Goal: Task Accomplishment & Management: Manage account settings

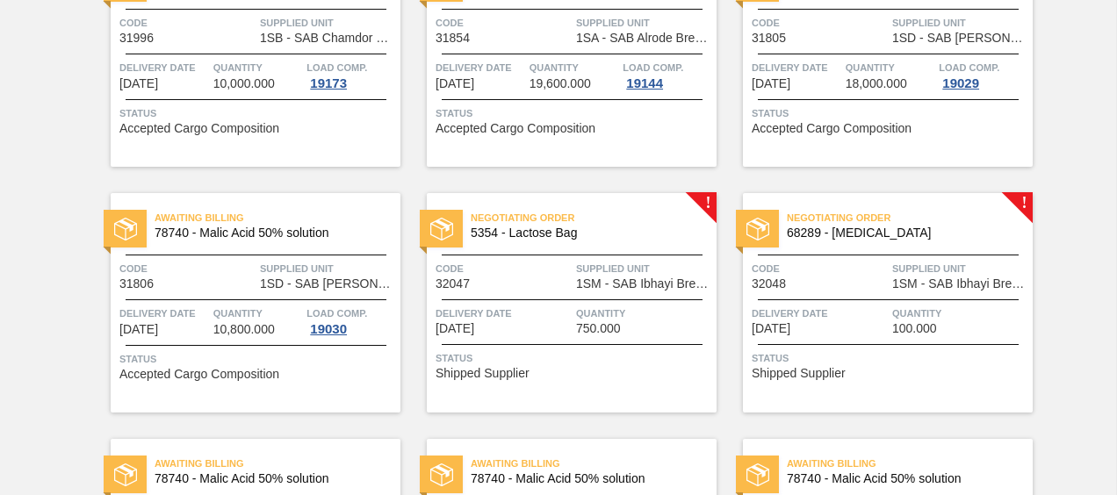
scroll to position [703, 0]
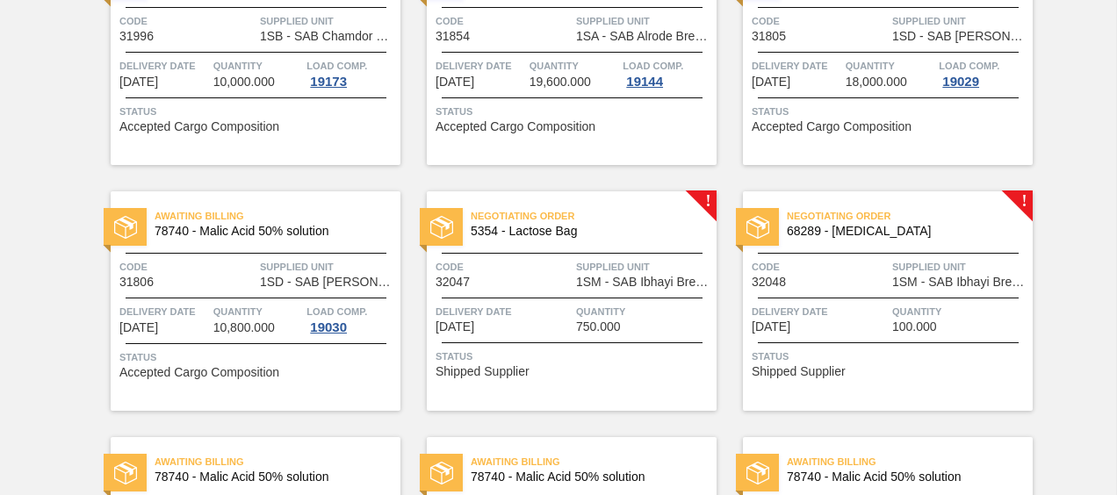
click at [533, 278] on div "Code 32047" at bounding box center [504, 273] width 136 height 31
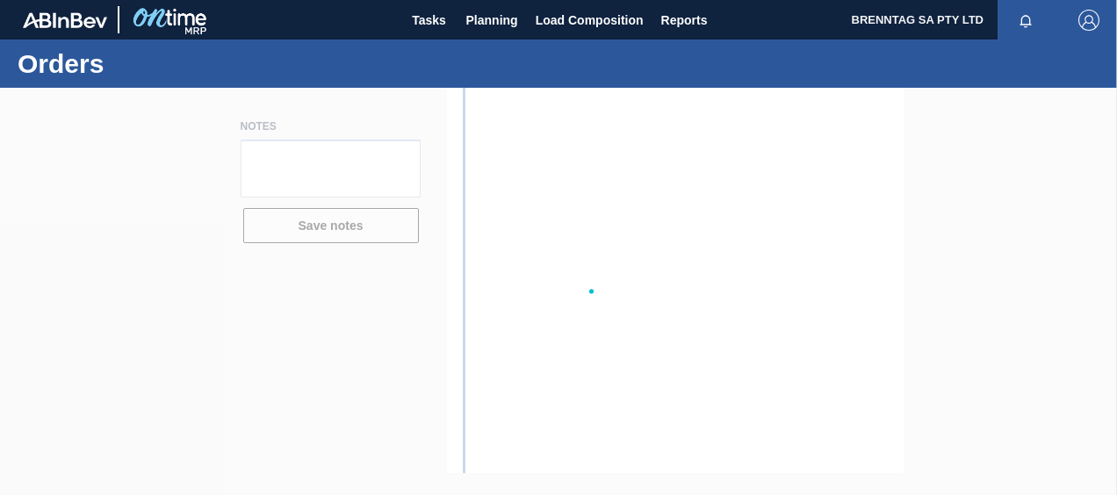
click at [533, 278] on icon at bounding box center [559, 291] width 70 height 70
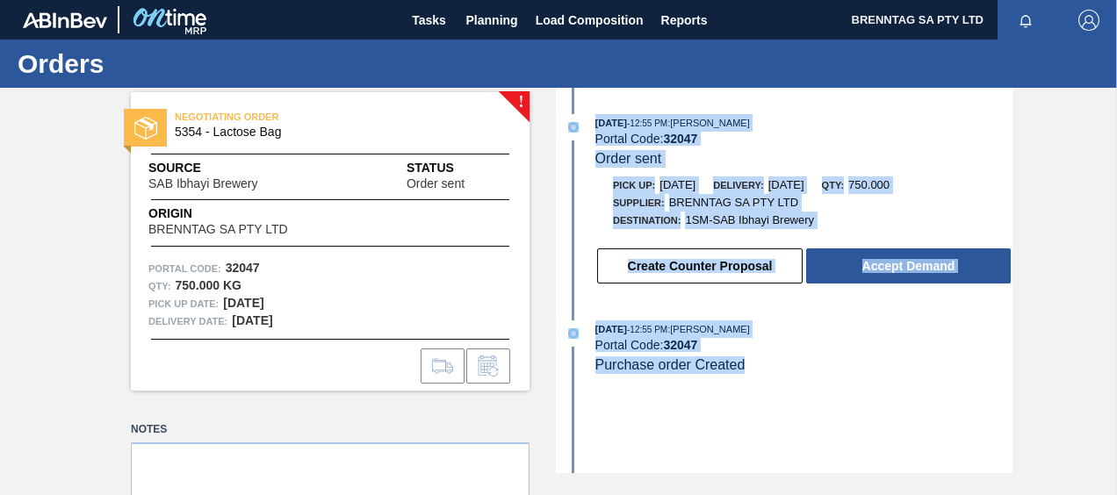
click at [841, 363] on div "[DATE] 12:55 PM : [PERSON_NAME] Portal Code: 32047 Purchase order Created" at bounding box center [804, 348] width 417 height 54
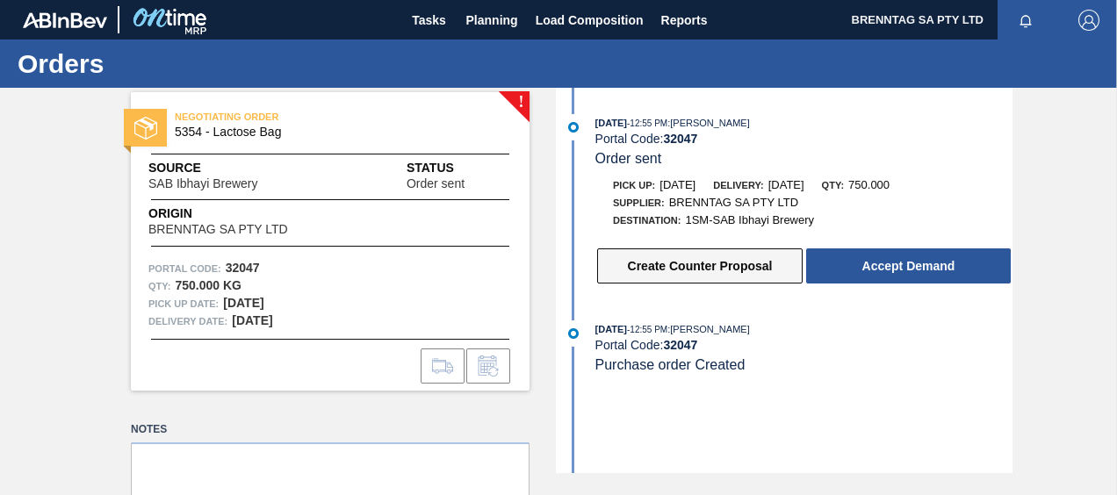
click at [673, 271] on button "Create Counter Proposal" at bounding box center [700, 266] width 206 height 35
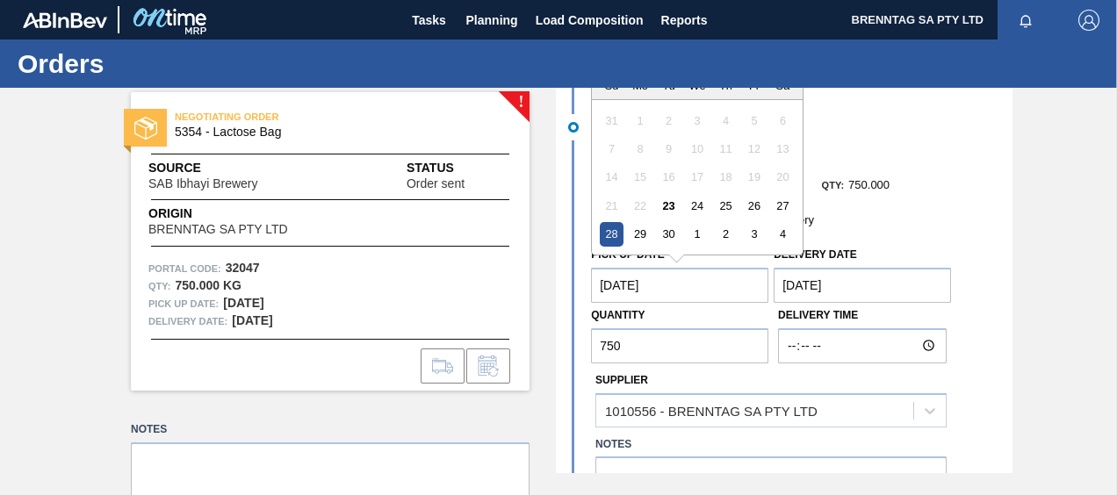
drag, startPoint x: 668, startPoint y: 286, endPoint x: 601, endPoint y: 288, distance: 67.7
click at [601, 288] on Date "[DATE]" at bounding box center [679, 285] width 177 height 35
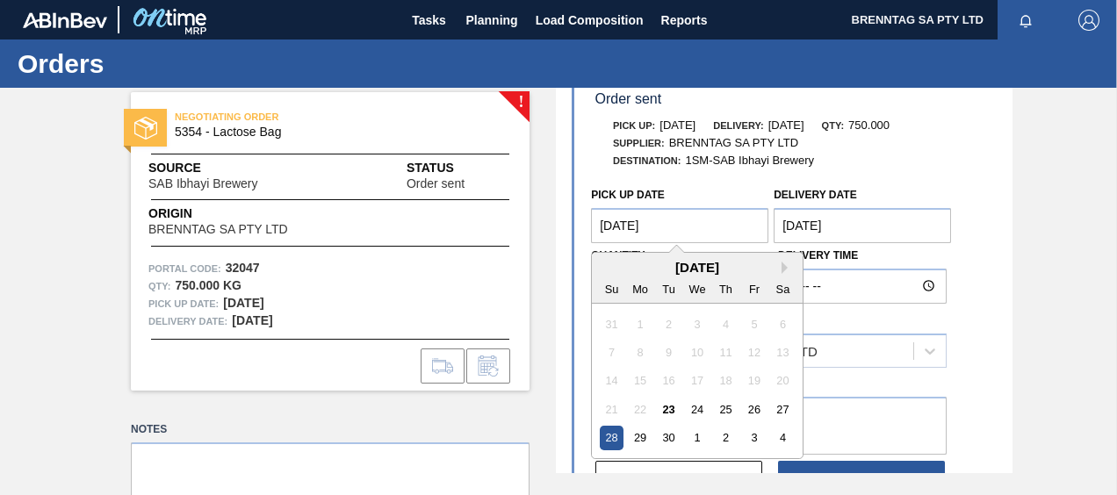
scroll to position [88, 0]
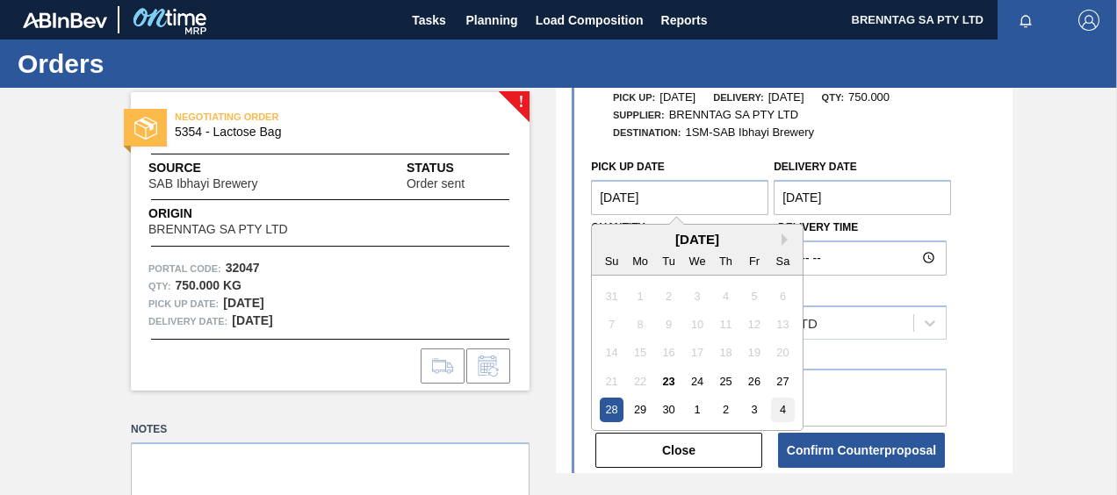
click at [780, 409] on div "4" at bounding box center [783, 410] width 24 height 24
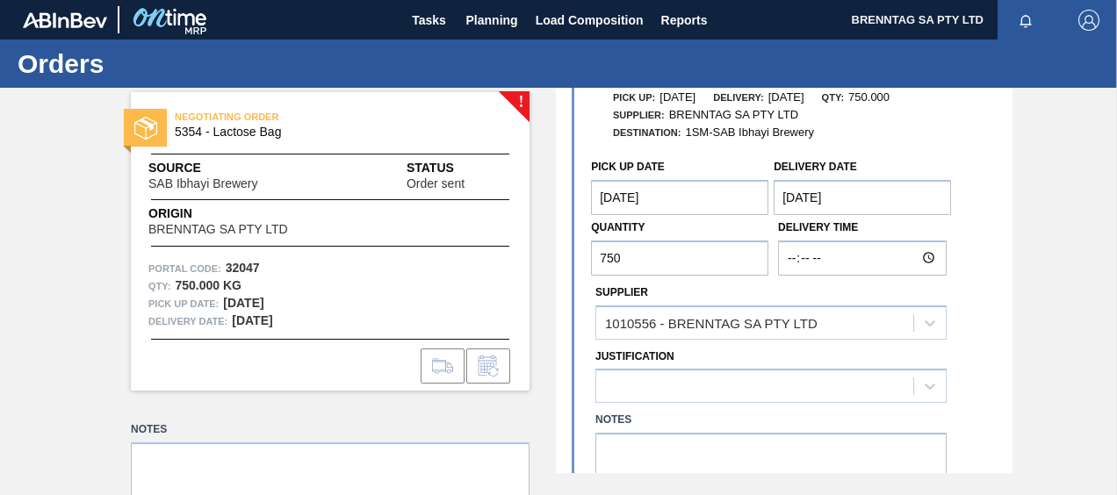
type Date "[DATE]"
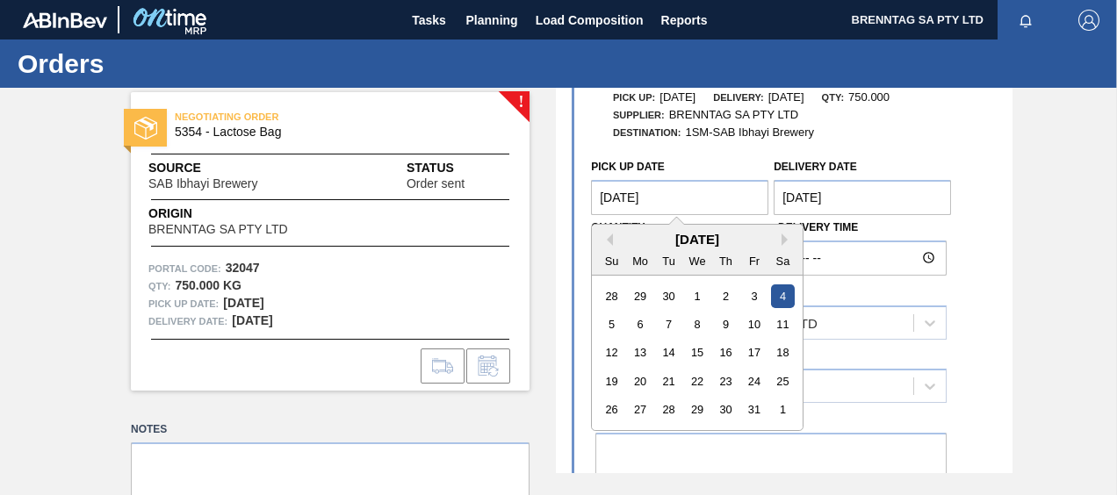
drag, startPoint x: 668, startPoint y: 200, endPoint x: 578, endPoint y: 194, distance: 89.8
click at [578, 194] on div "Pick up Date [DATE] Previous Month Next Month [DATE] Su Mo Tu We Th Fr Sa 28 29…" at bounding box center [786, 342] width 452 height 384
type Date "[DATE]"
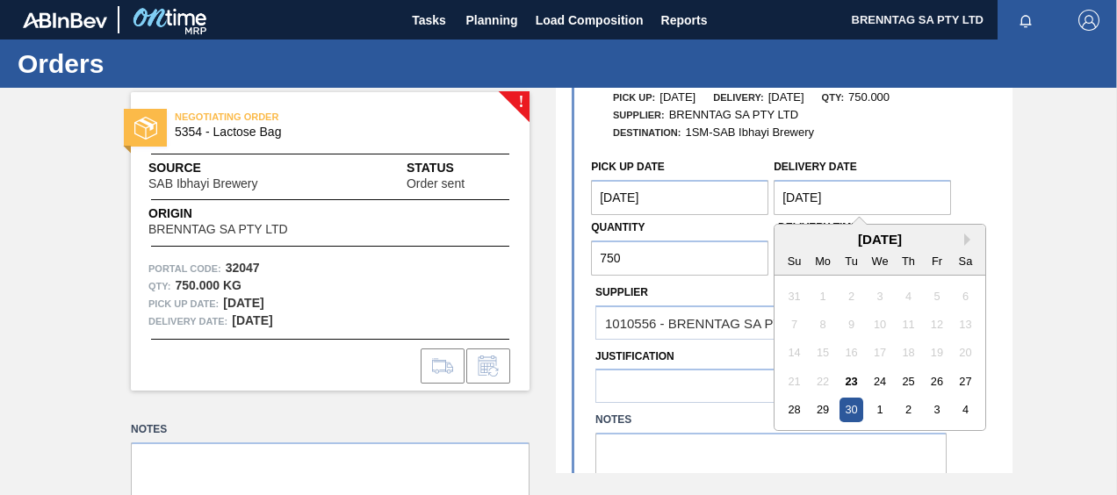
click at [865, 199] on Date "[DATE]" at bounding box center [862, 197] width 177 height 35
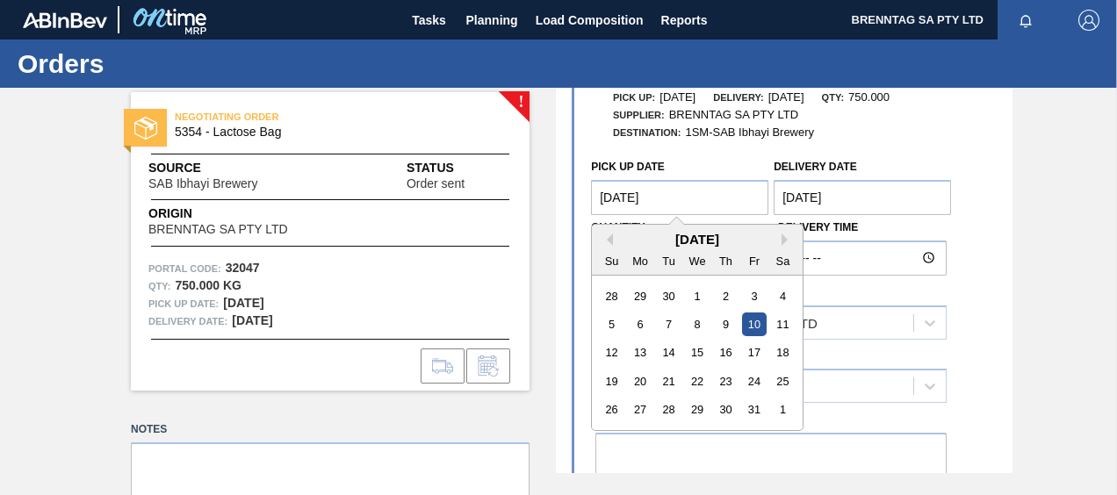
drag, startPoint x: 671, startPoint y: 202, endPoint x: 589, endPoint y: 206, distance: 81.8
click at [585, 204] on div "Pick up Date [DATE] Previous Month Next Month [DATE] Su Mo Tu We Th Fr Sa 28 29…" at bounding box center [786, 342] width 452 height 384
click at [845, 202] on Date "[DATE]" at bounding box center [862, 197] width 177 height 35
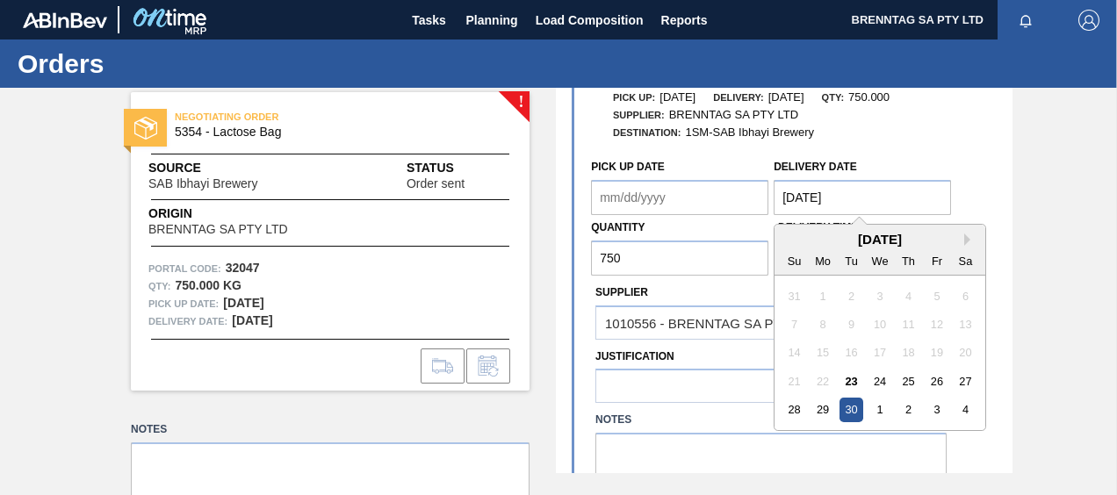
drag, startPoint x: 845, startPoint y: 202, endPoint x: 771, endPoint y: 211, distance: 74.3
click at [771, 211] on div "Delivery Date [DATE] Next Month [DATE] Su Mo Tu We Th Fr Sa 31 1 2 3 4 5 6 7 8 …" at bounding box center [862, 185] width 183 height 61
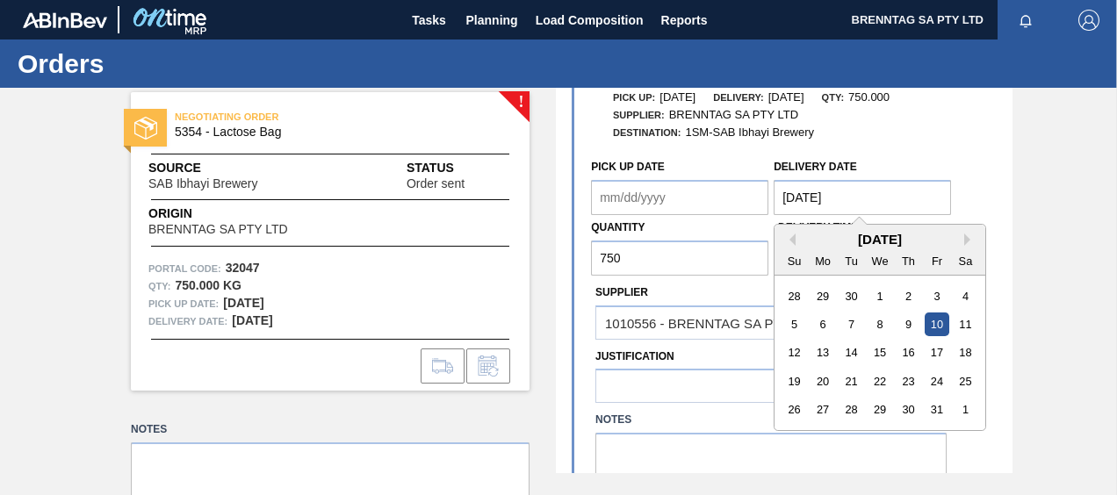
type Date "[DATE]"
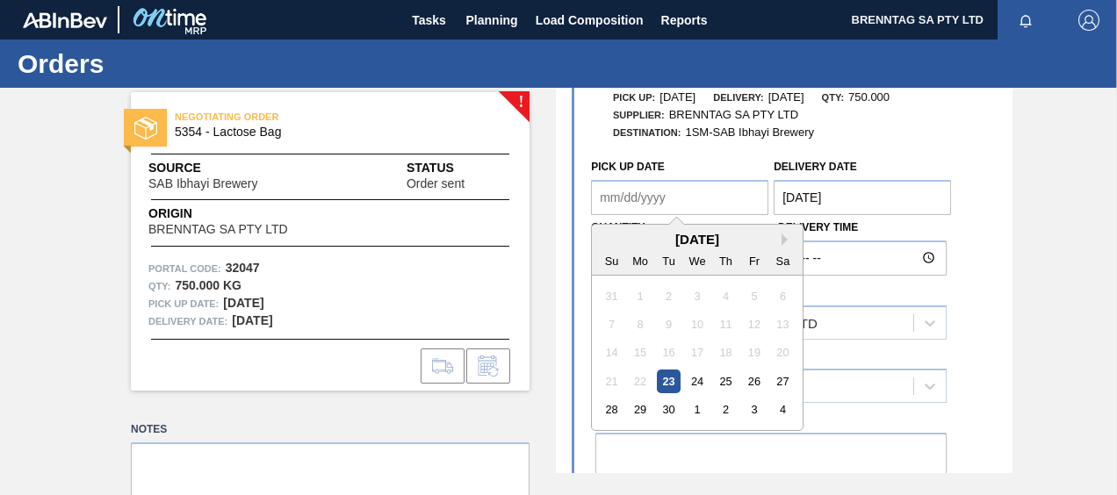
click at [617, 199] on Date "Pick up Date" at bounding box center [679, 197] width 177 height 35
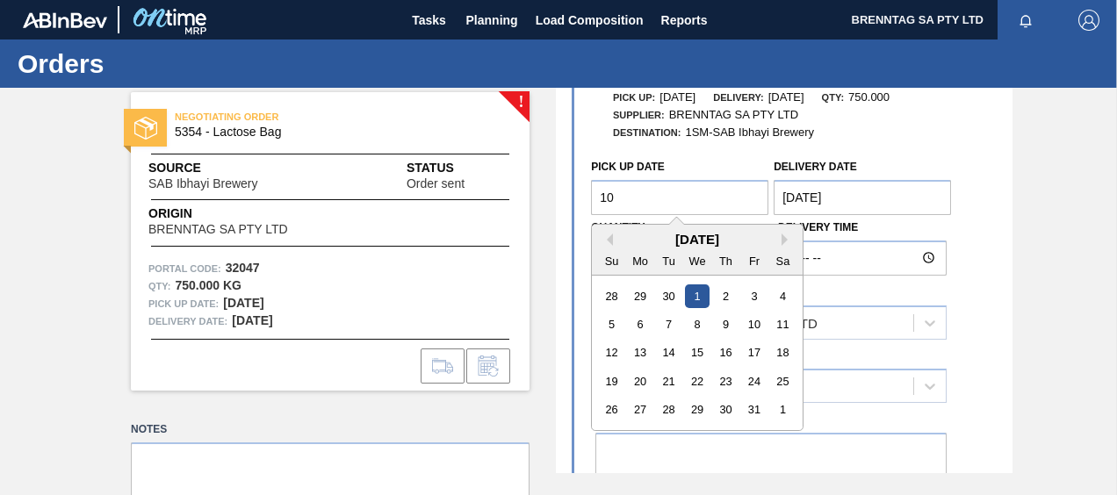
type Date "1"
type Date "0"
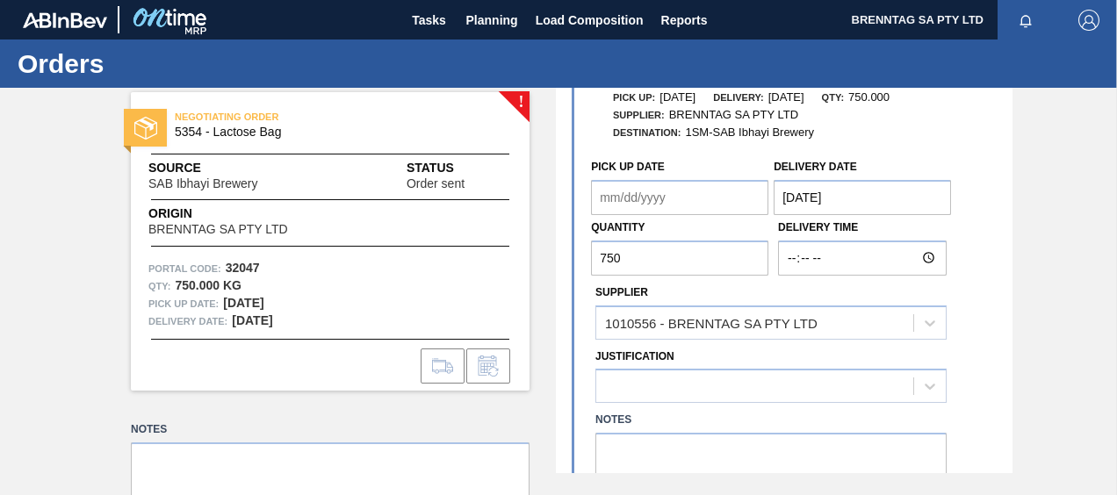
click at [741, 151] on div "Pick up: [DATE] Delivery: [DATE] Qty: 750.000 Supplier: BRENNTAG SA PTY LTD Des…" at bounding box center [786, 320] width 452 height 463
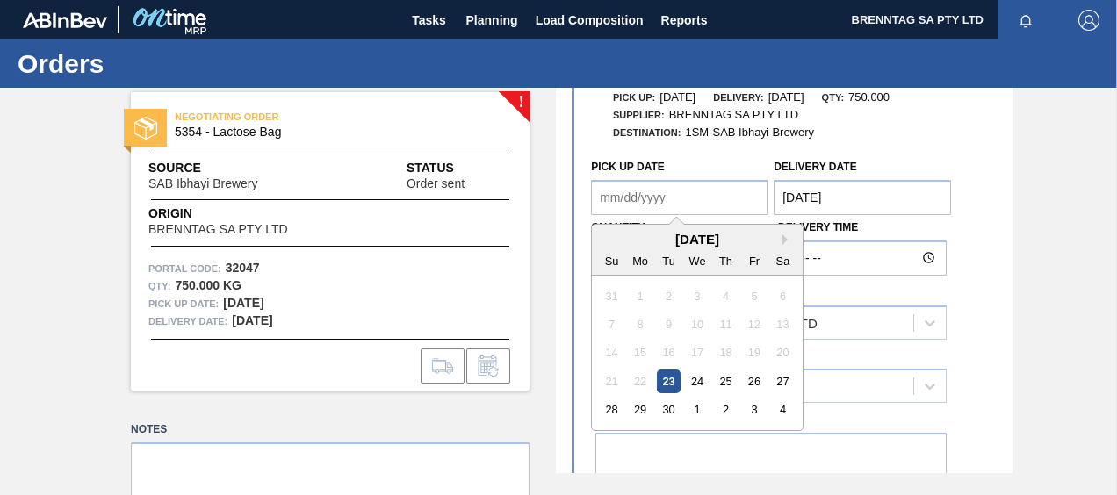
drag, startPoint x: 631, startPoint y: 202, endPoint x: 675, endPoint y: 192, distance: 45.0
click at [631, 202] on Date "Pick up Date" at bounding box center [679, 197] width 177 height 35
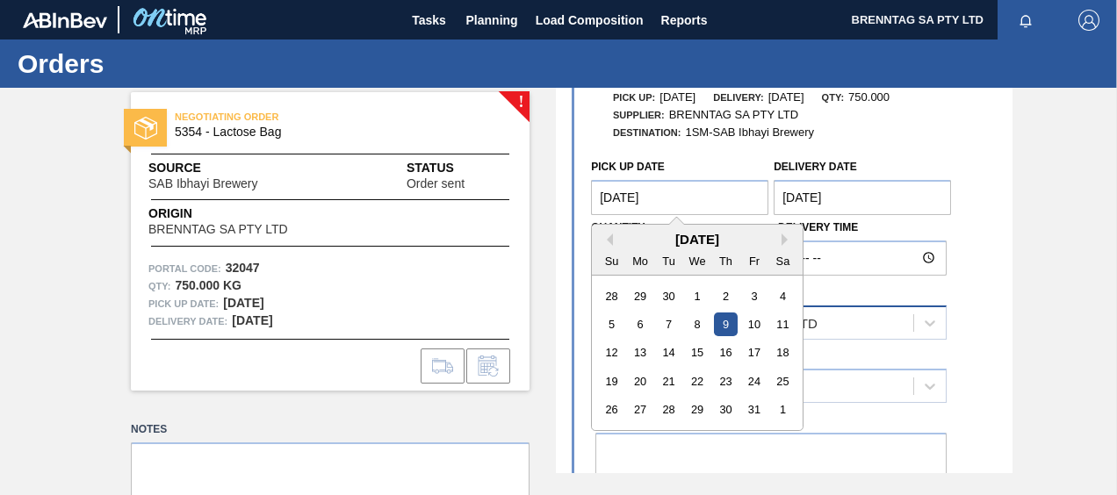
type Date "[DATE]"
click at [838, 333] on div "1010556 - BRENNTAG SA PTY LTD" at bounding box center [754, 322] width 317 height 25
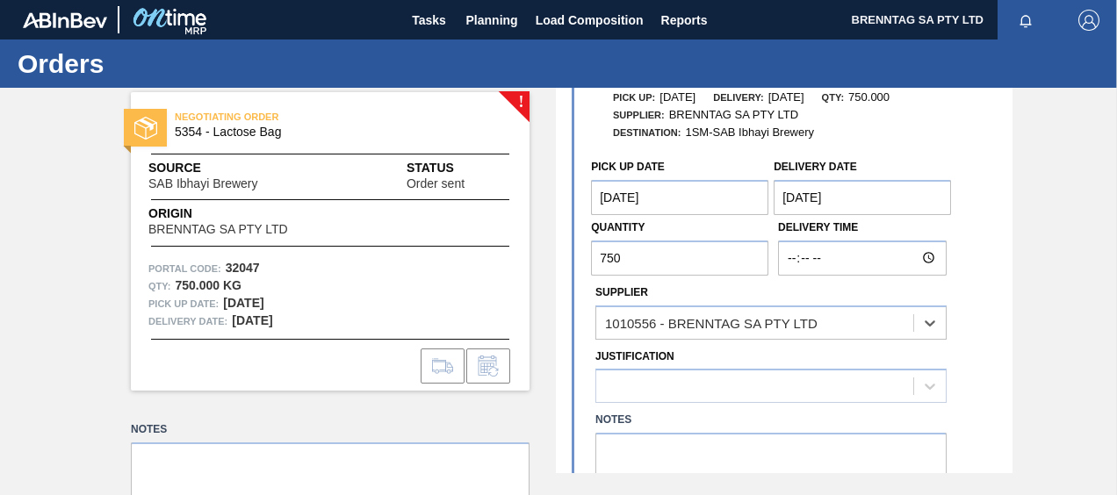
click at [755, 293] on div "Supplier Select is focused ,type to refine list, press Down to open the menu, 1…" at bounding box center [771, 310] width 351 height 60
click at [607, 450] on textarea at bounding box center [771, 462] width 351 height 58
type textarea "Product is Ex JHB. Lead time +-"
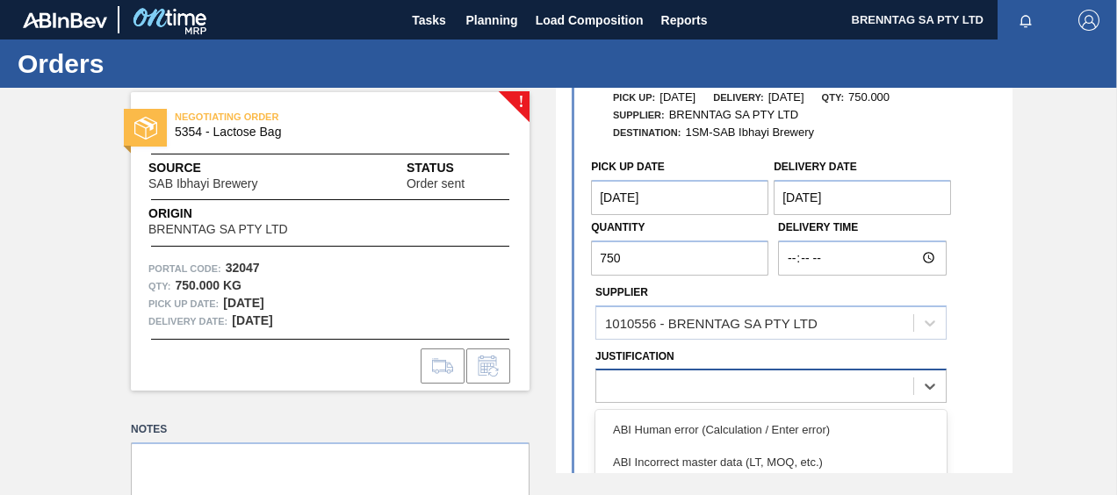
scroll to position [84, 0]
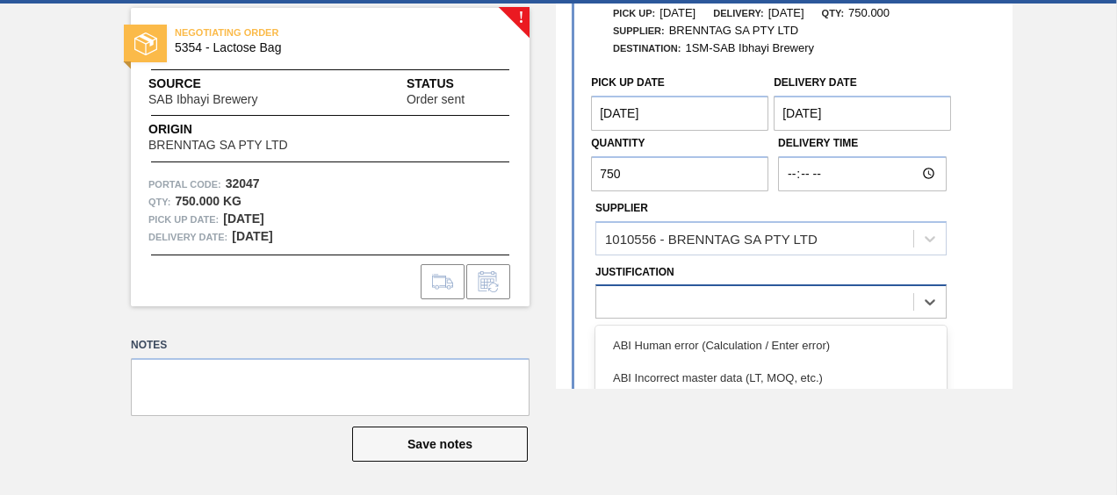
click at [727, 319] on div "option ABI Incorrect master data (LT, MOQ, etc.) focused, 2 of 18. 18 results a…" at bounding box center [771, 302] width 351 height 34
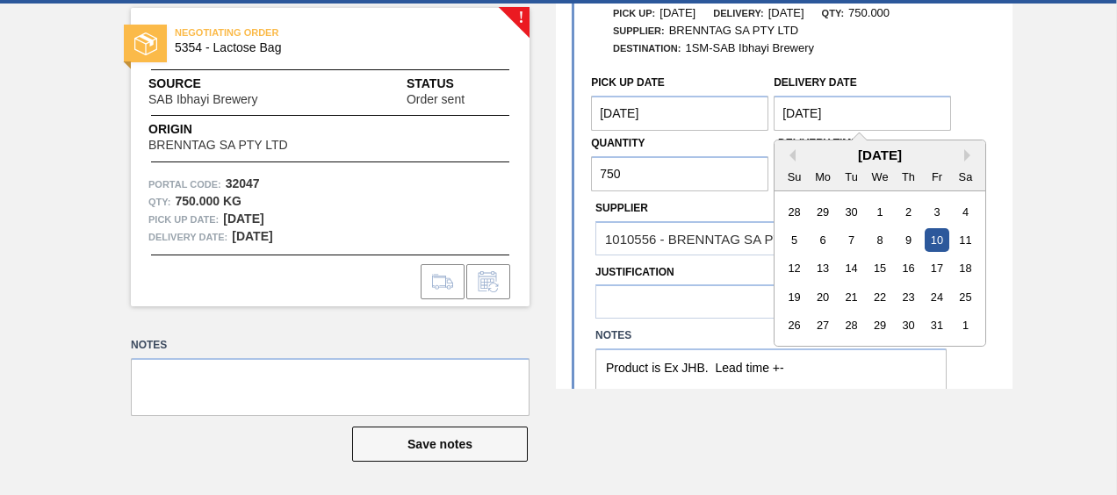
click at [794, 110] on Date "[DATE]" at bounding box center [862, 113] width 177 height 35
click at [810, 113] on Date "[DATE]" at bounding box center [862, 113] width 177 height 35
type Date "[DATE]"
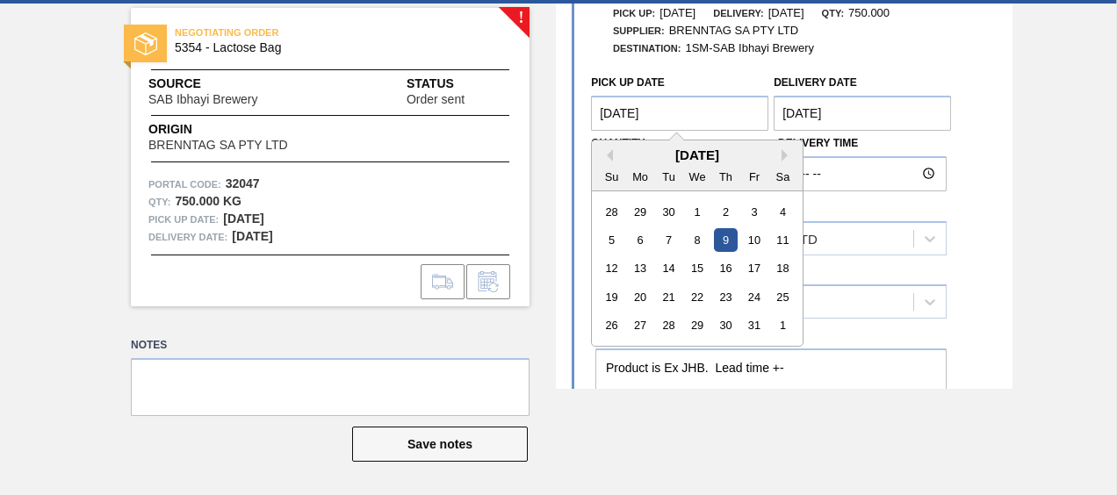
click at [628, 113] on Date "[DATE]" at bounding box center [679, 113] width 177 height 35
type Date "[DATE]"
click at [1024, 334] on div "! NEGOTIATING ORDER 5354 - Lactose Bag Source SAB Ibhayi Brewery Status Order s…" at bounding box center [558, 197] width 1117 height 386
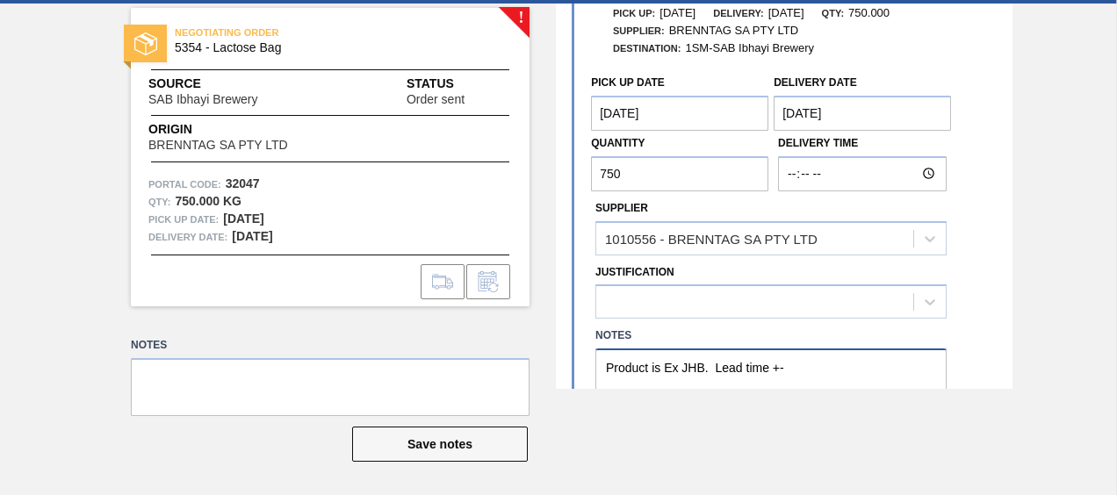
click at [789, 365] on textarea "Product is Ex JHB. Lead time +-" at bounding box center [771, 378] width 351 height 58
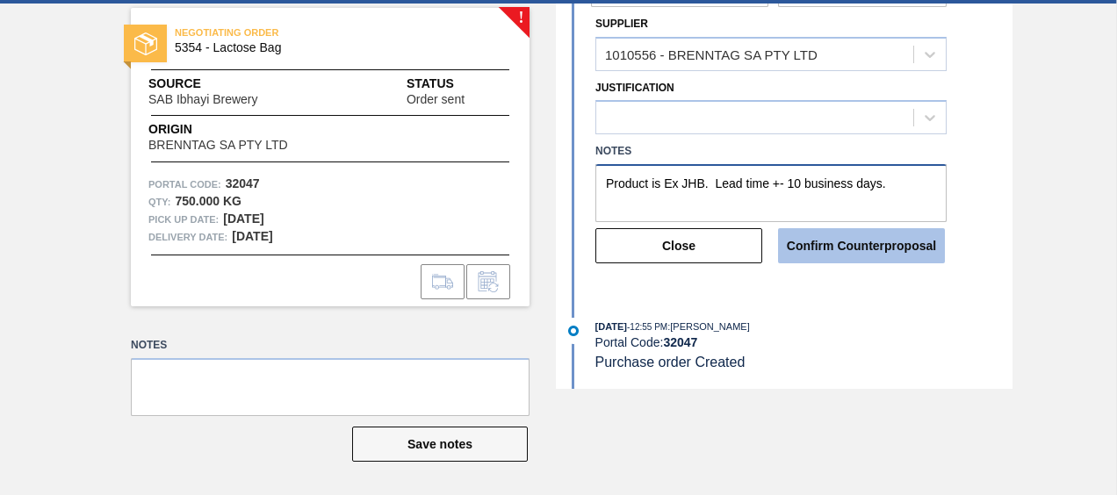
type textarea "Product is Ex JHB. Lead time +- 10 business days."
click at [862, 243] on button "Confirm Counterproposal" at bounding box center [861, 245] width 167 height 35
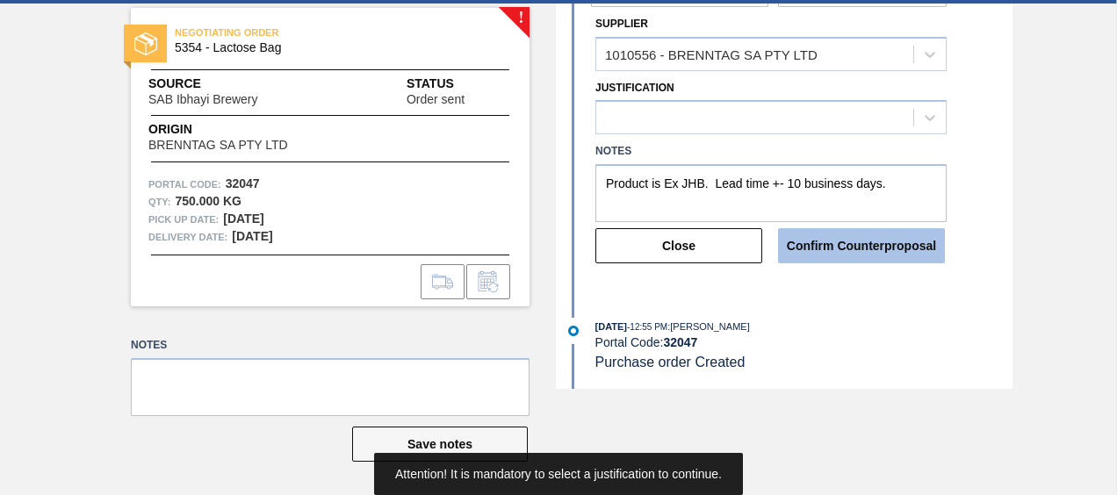
click at [862, 243] on button "Confirm Counterproposal" at bounding box center [861, 245] width 167 height 35
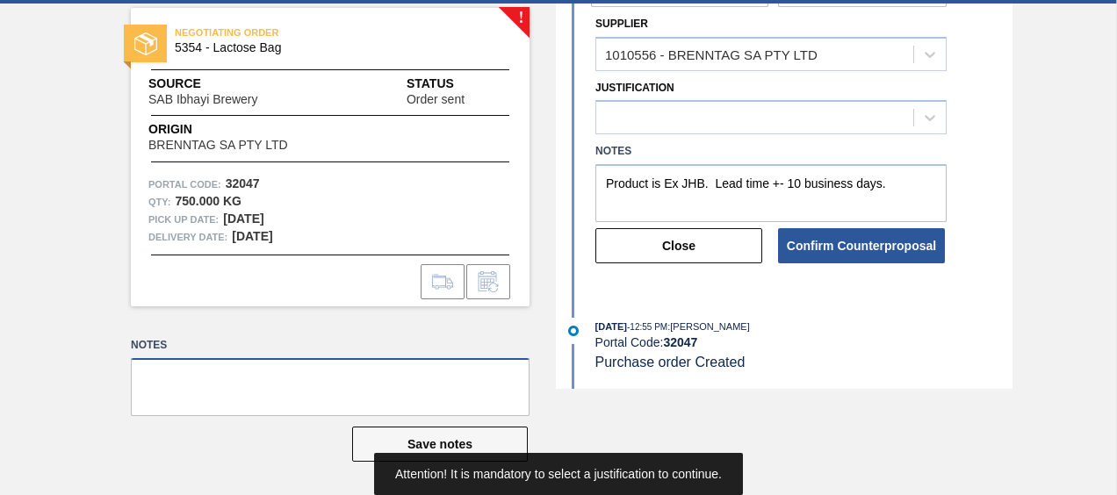
click at [171, 362] on textarea at bounding box center [330, 387] width 399 height 58
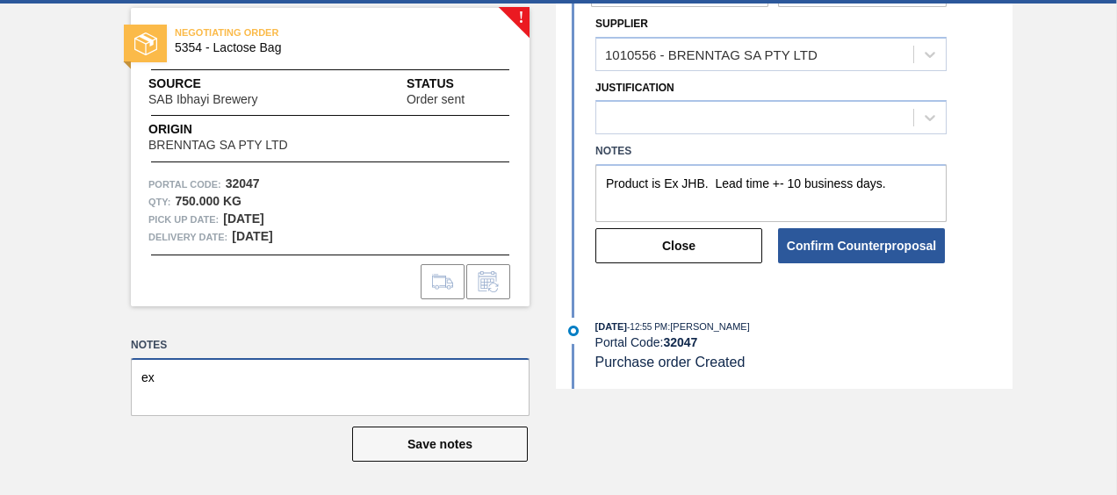
type textarea "e"
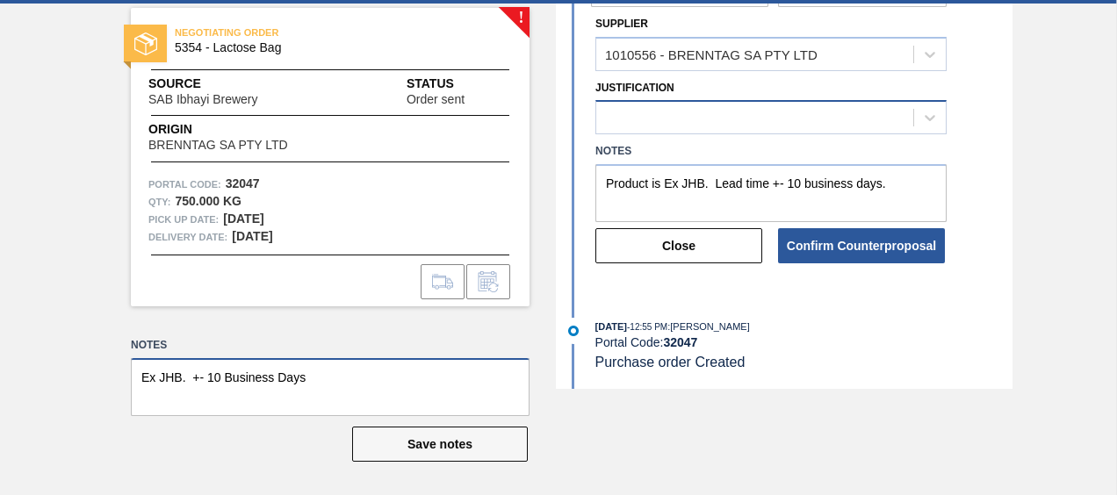
type textarea "Ex JHB. +- 10 Business Days"
click at [631, 112] on div at bounding box center [754, 117] width 317 height 25
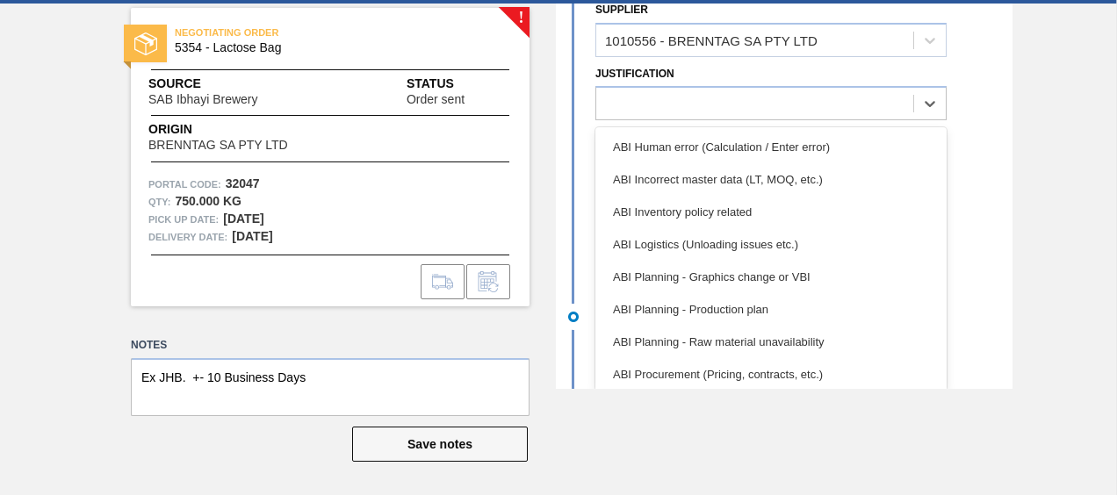
scroll to position [290, 0]
click at [747, 146] on div "ABI Human error (Calculation / Enter error)" at bounding box center [771, 145] width 351 height 33
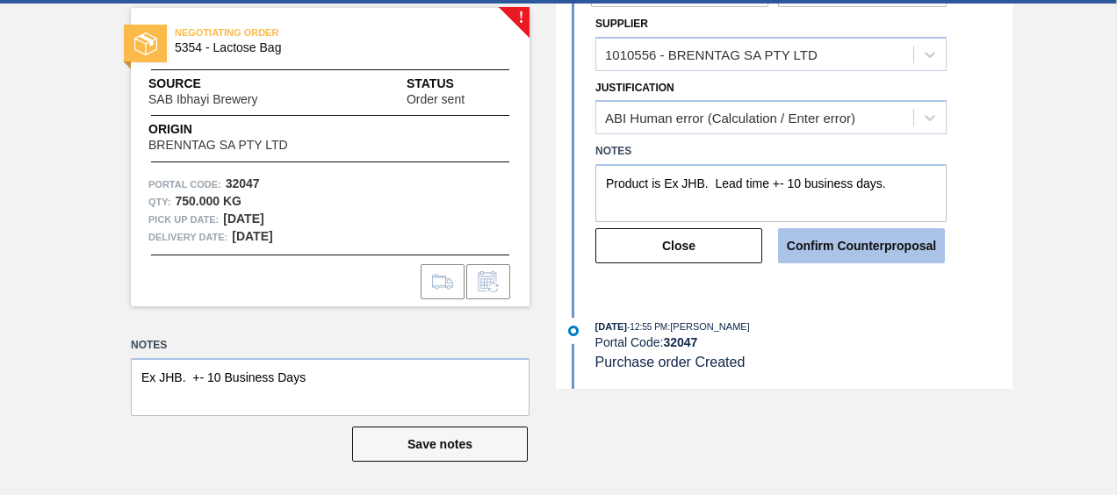
click at [841, 242] on button "Confirm Counterproposal" at bounding box center [861, 245] width 167 height 35
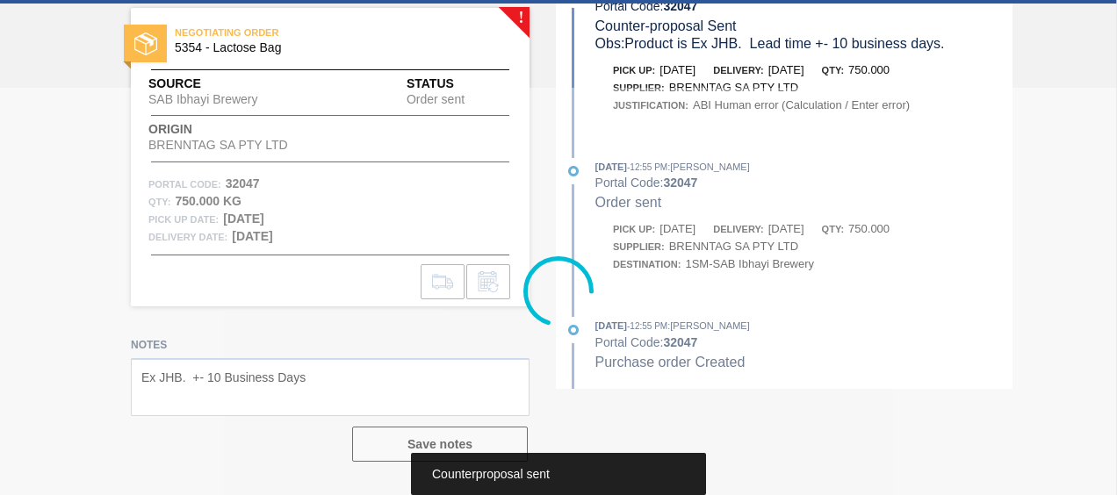
scroll to position [53, 0]
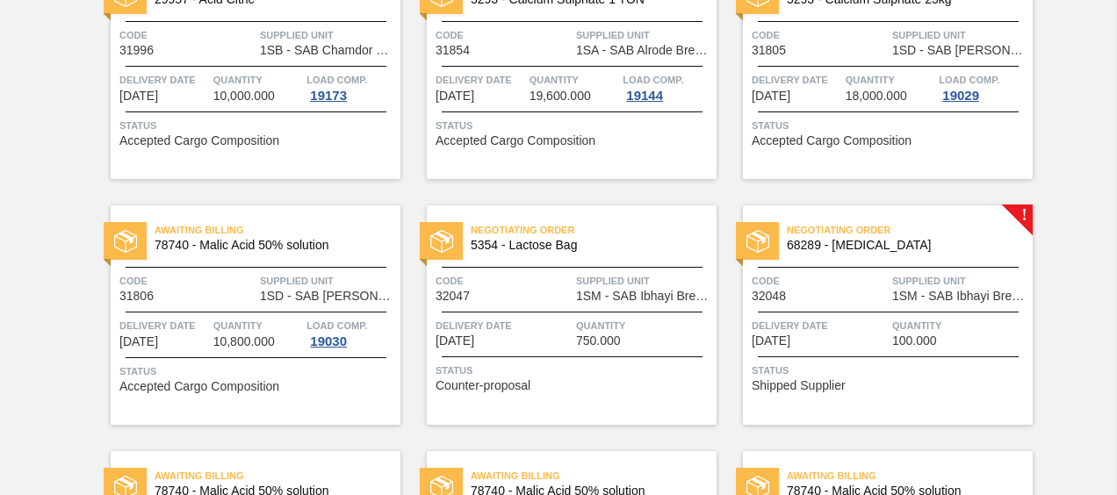
scroll to position [791, 0]
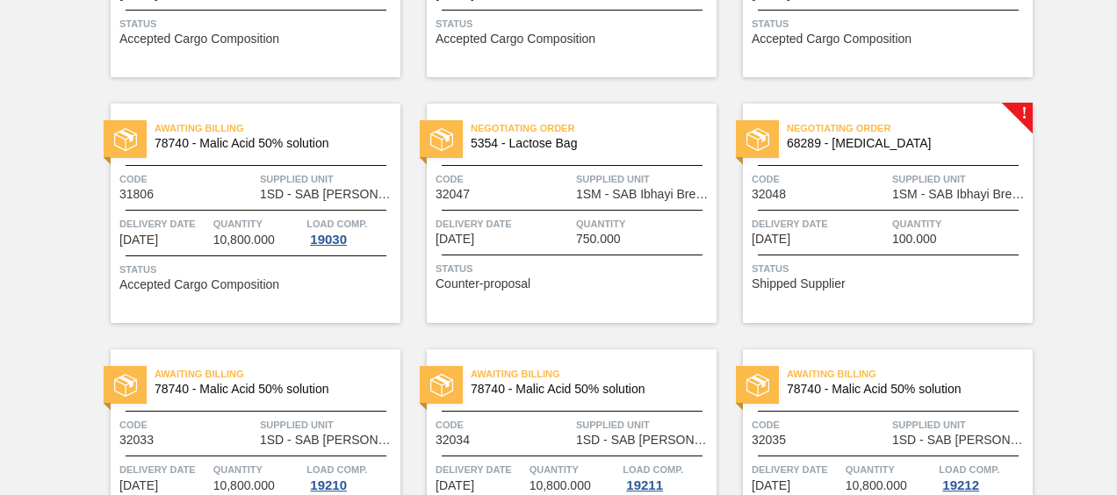
click at [850, 230] on span "Delivery Date" at bounding box center [820, 224] width 136 height 18
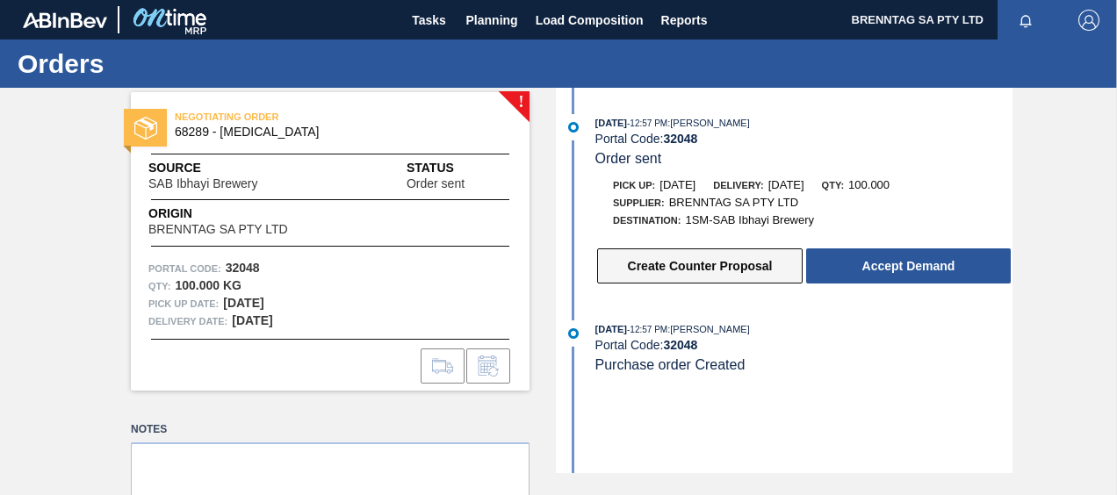
click at [697, 267] on button "Create Counter Proposal" at bounding box center [700, 266] width 206 height 35
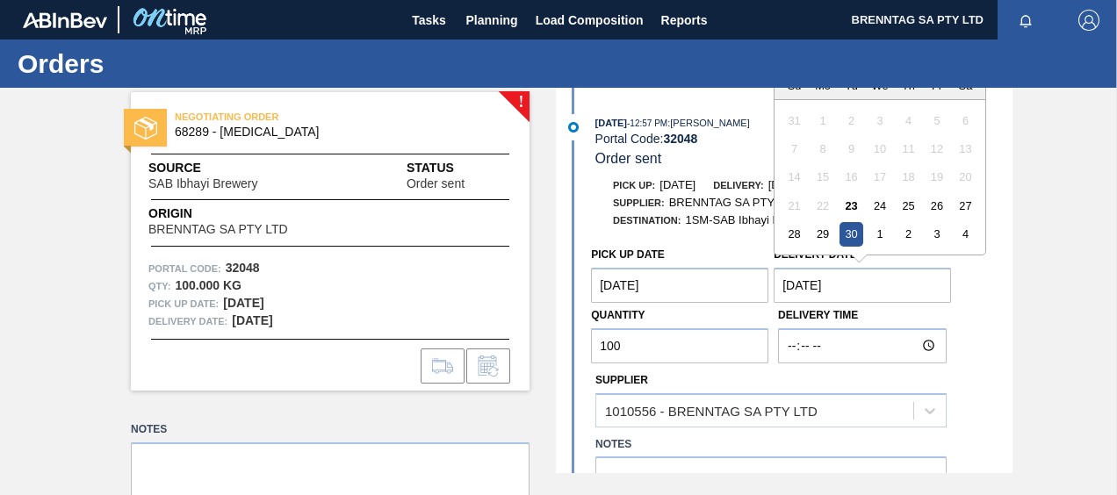
drag, startPoint x: 854, startPoint y: 289, endPoint x: 773, endPoint y: 281, distance: 81.2
click at [774, 281] on Date "[DATE]" at bounding box center [862, 285] width 177 height 35
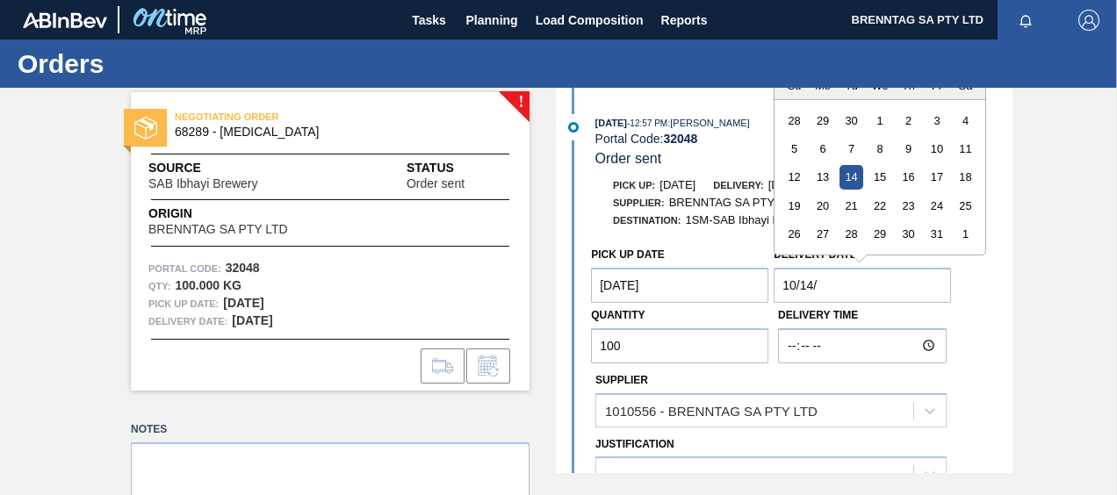
type Date "[DATE]"
click at [645, 286] on Date "[DATE]" at bounding box center [679, 285] width 177 height 35
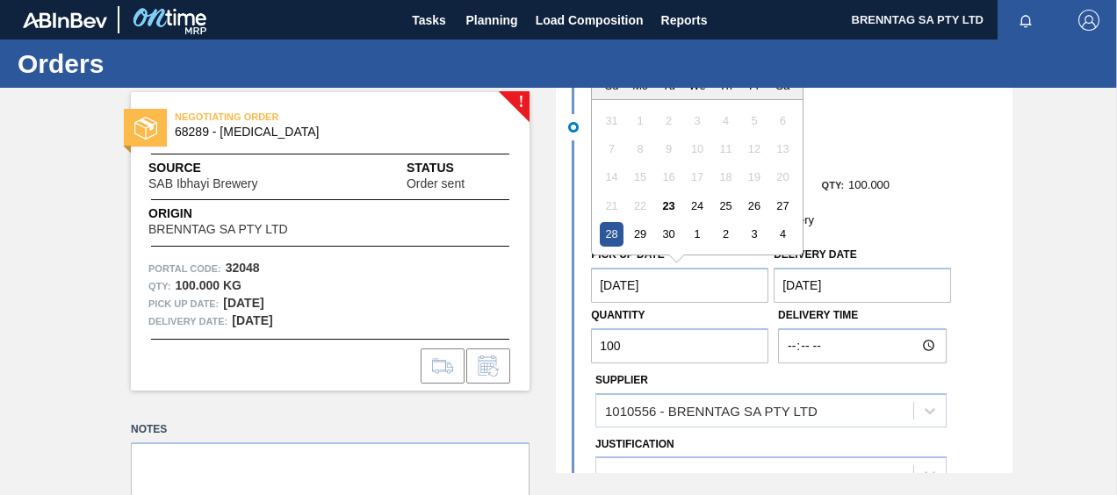
drag, startPoint x: 664, startPoint y: 285, endPoint x: 588, endPoint y: 274, distance: 77.1
click at [591, 278] on Date "[DATE]" at bounding box center [679, 285] width 177 height 35
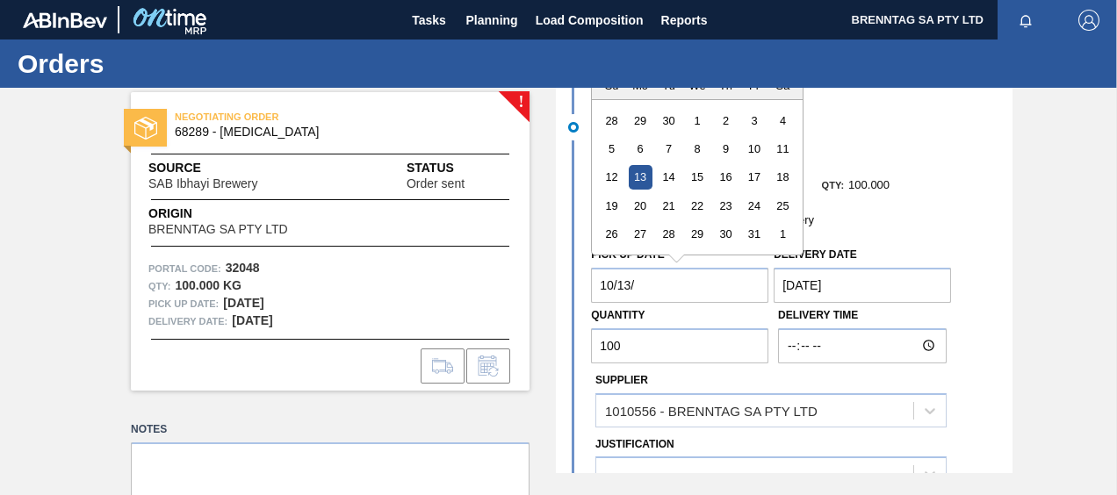
type Date "[DATE]"
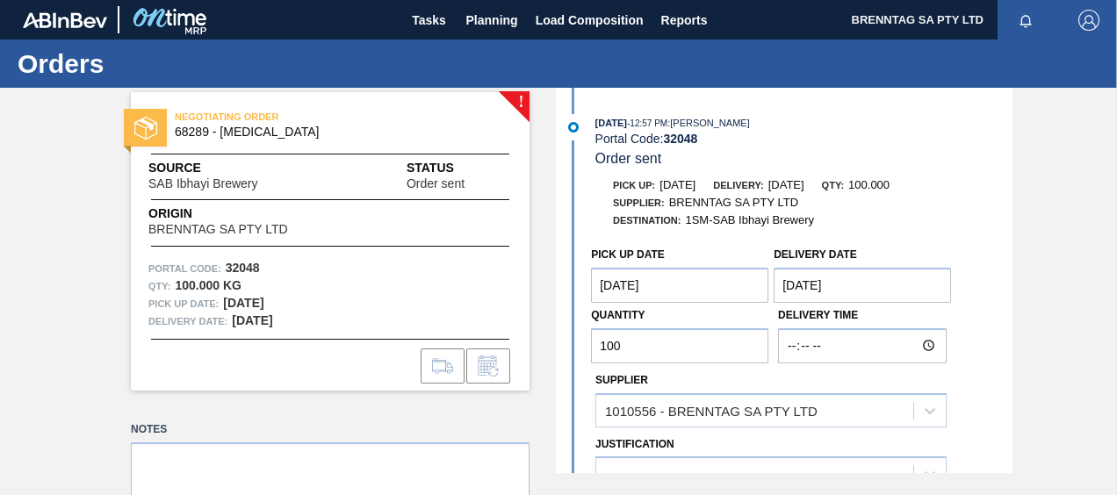
click at [975, 234] on div "Pick up: [DATE] Delivery: [DATE] Qty: 100.000 Supplier: BRENNTAG SA PTY LTD Des…" at bounding box center [786, 408] width 452 height 463
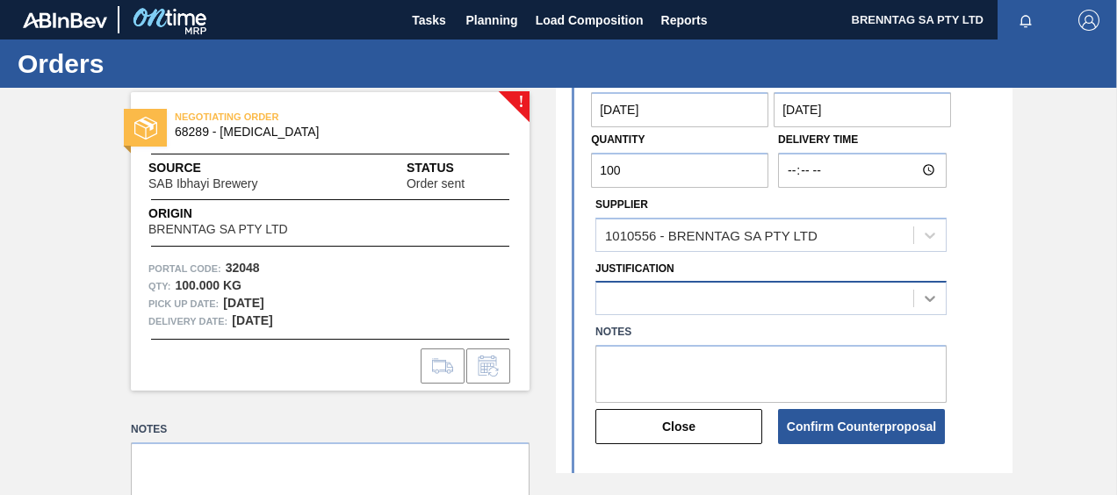
scroll to position [84, 0]
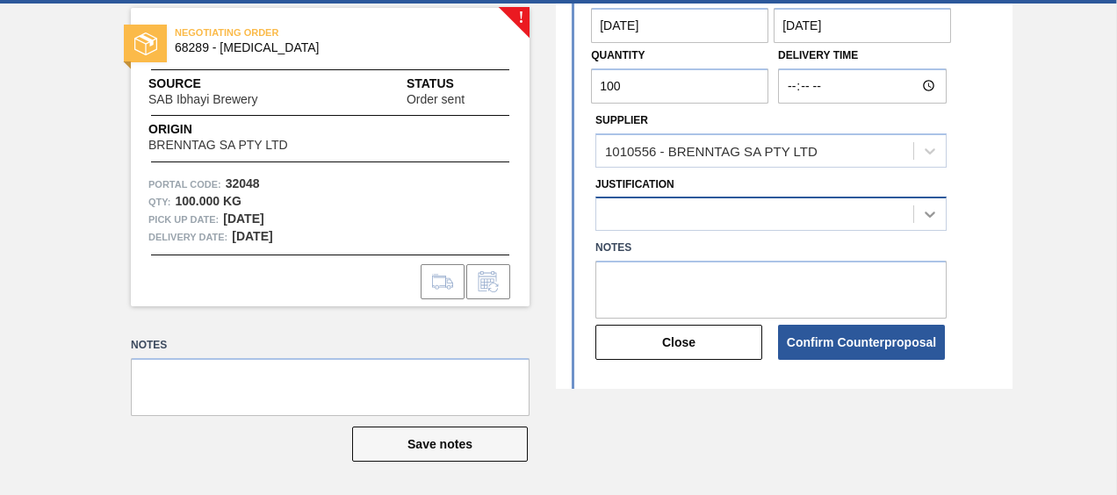
click at [924, 231] on div at bounding box center [771, 214] width 351 height 34
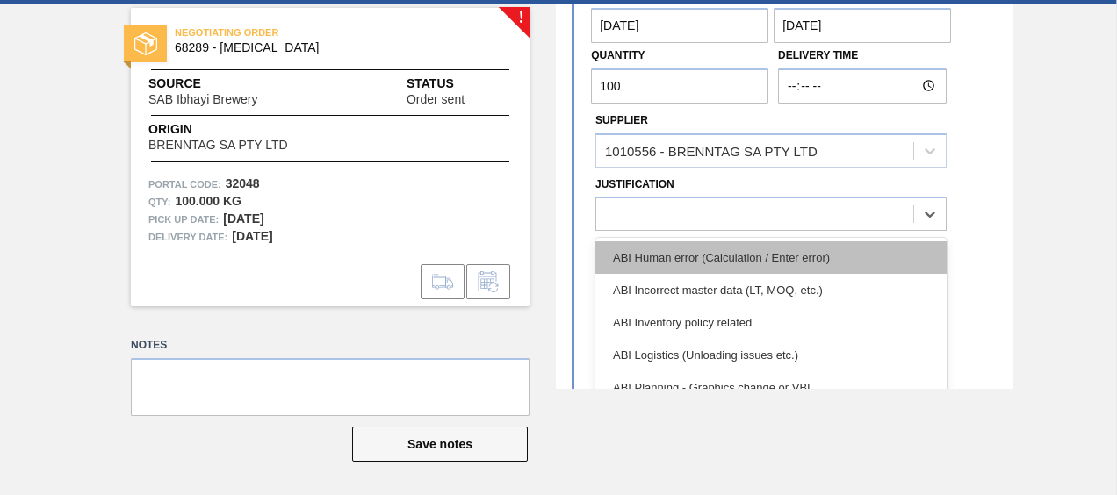
click at [725, 256] on div "ABI Human error (Calculation / Enter error)" at bounding box center [771, 258] width 351 height 33
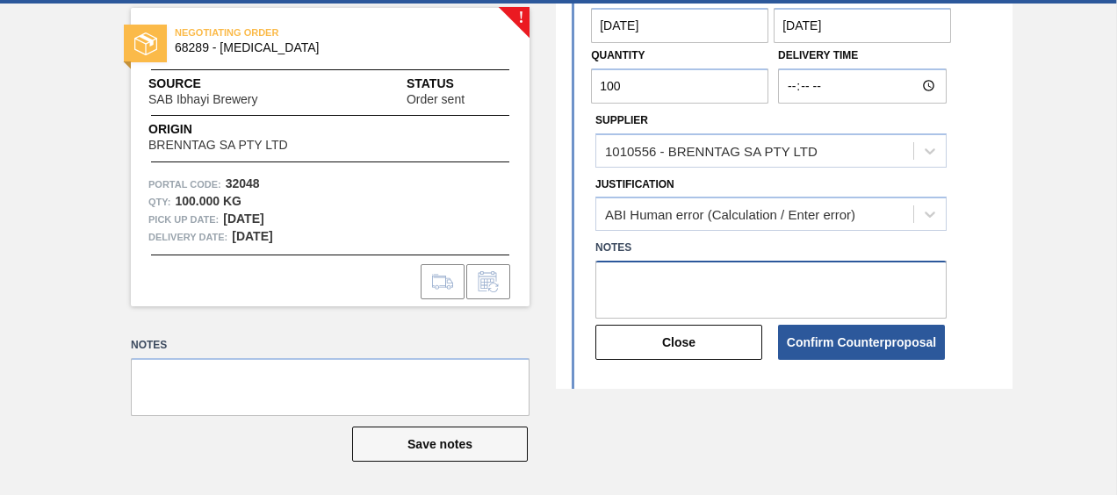
click at [611, 283] on textarea at bounding box center [771, 290] width 351 height 58
type textarea "e"
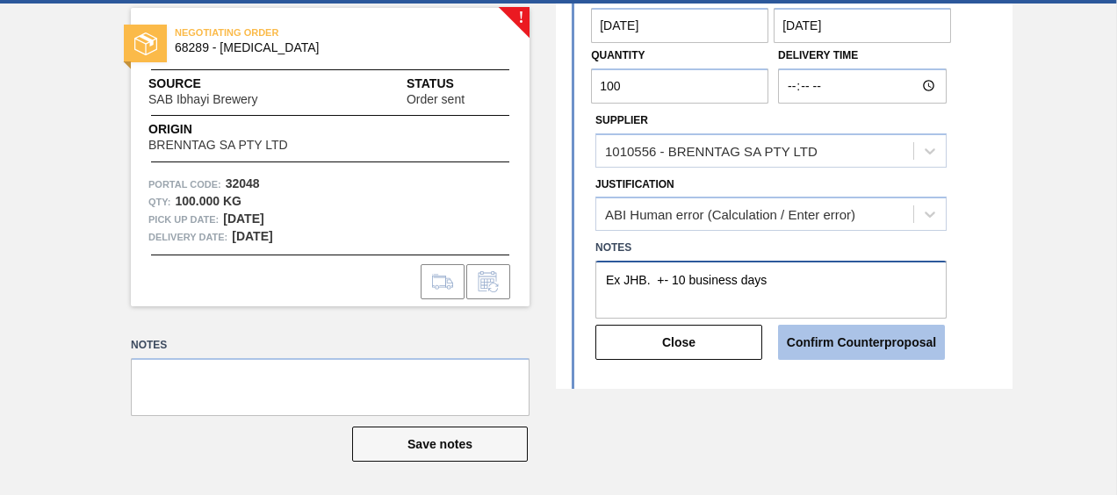
type textarea "Ex JHB. +- 10 business days"
click at [836, 341] on button "Confirm Counterproposal" at bounding box center [861, 342] width 167 height 35
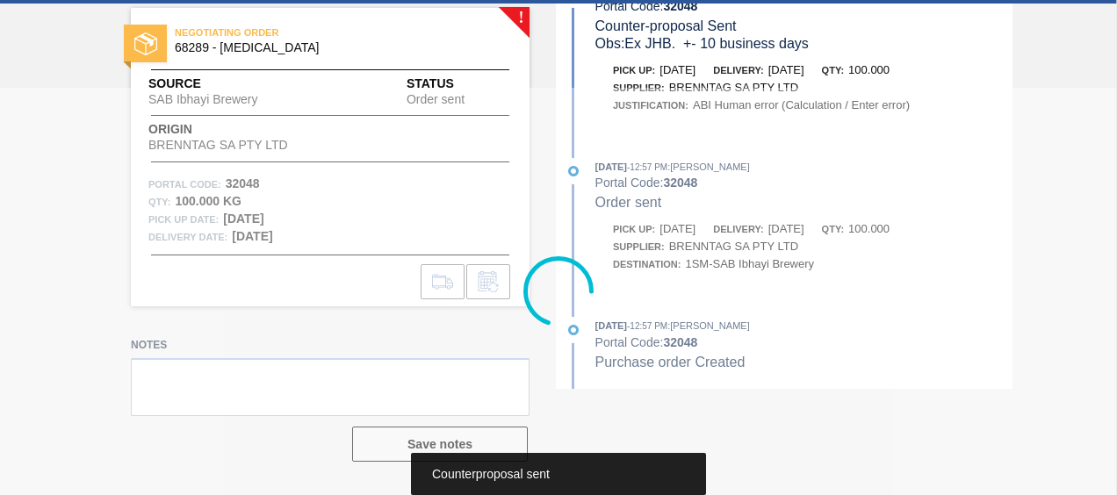
scroll to position [53, 0]
